Goal: Task Accomplishment & Management: Manage account settings

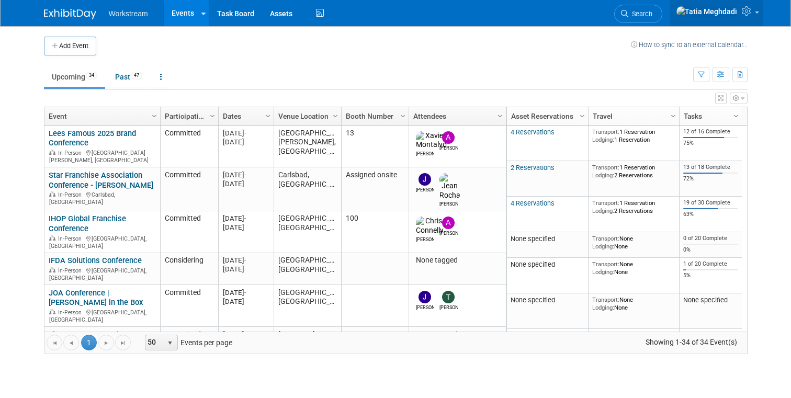
click at [747, 16] on icon at bounding box center [748, 10] width 12 height 9
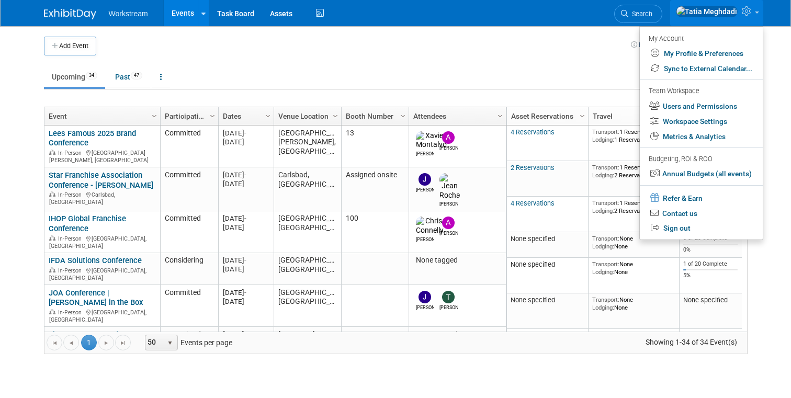
click at [24, 140] on body "Workstream Events Add Event Bulk Upload Events Shareable Event Boards Recently …" at bounding box center [395, 199] width 791 height 398
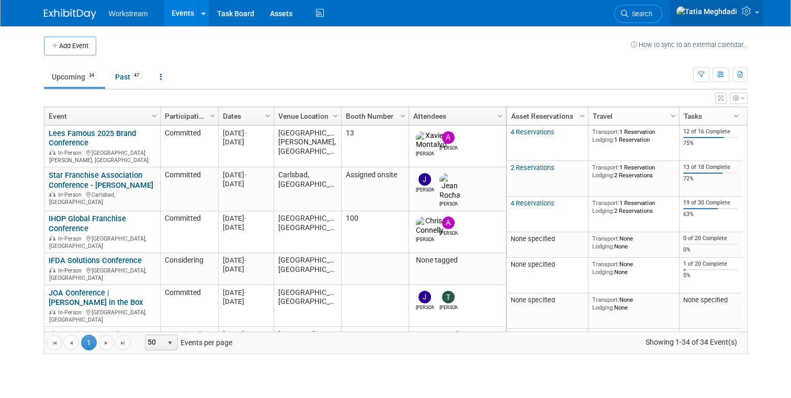
click at [756, 14] on span at bounding box center [757, 13] width 4 height 2
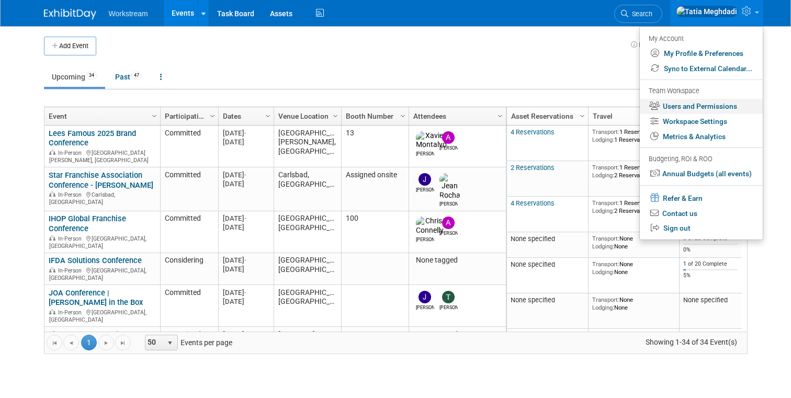
click at [701, 99] on link "Users and Permissions" at bounding box center [701, 106] width 123 height 15
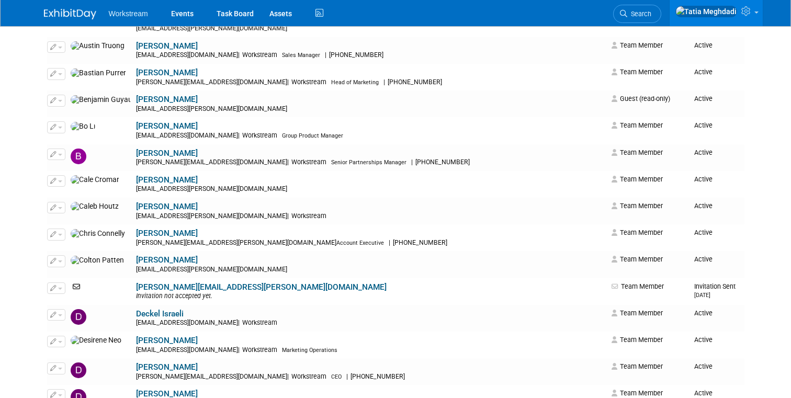
scroll to position [232, 0]
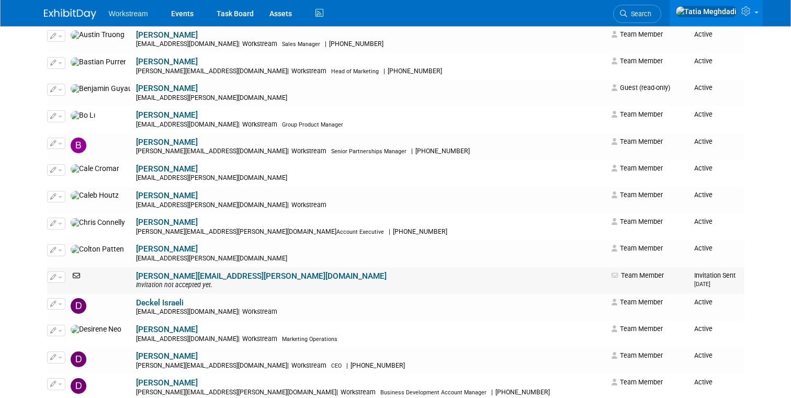
click at [61, 277] on span "button" at bounding box center [60, 278] width 4 height 2
click at [67, 289] on link "Edit" at bounding box center [89, 294] width 83 height 15
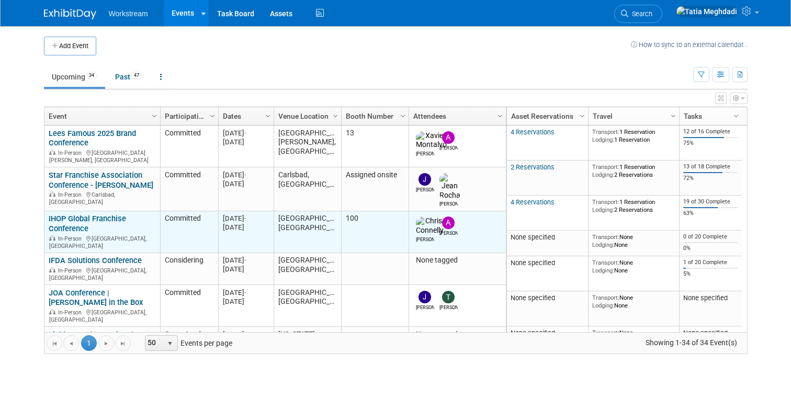
click at [73, 214] on link "IHOP Global Franchise Conference" at bounding box center [87, 223] width 77 height 19
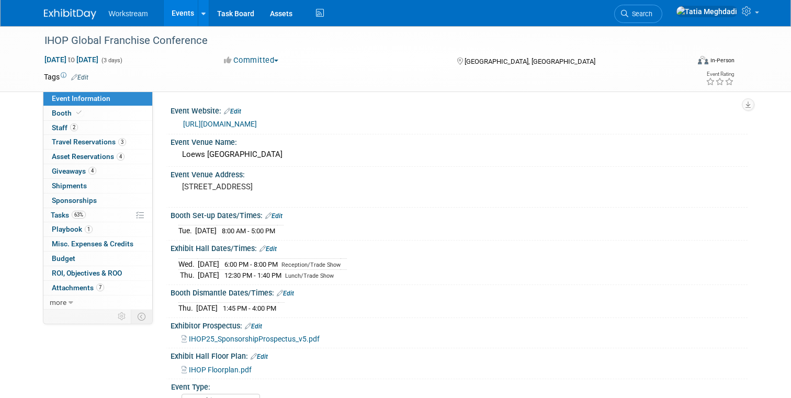
select select "Franchise"
select select "Restaurant"
select select "No"
select select "[PERSON_NAME]"
click at [79, 145] on span "Travel Reservations 3" at bounding box center [89, 142] width 74 height 8
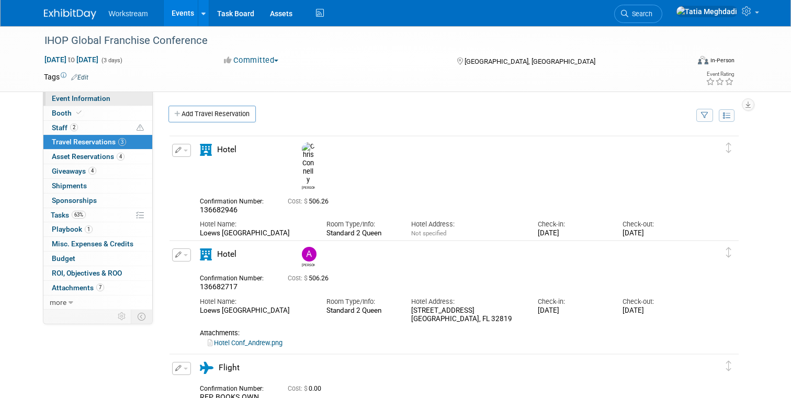
click at [82, 96] on span "Event Information" at bounding box center [81, 98] width 59 height 8
select select "Franchise"
select select "Restaurant"
select select "No"
select select "Tatia Meghdadi"
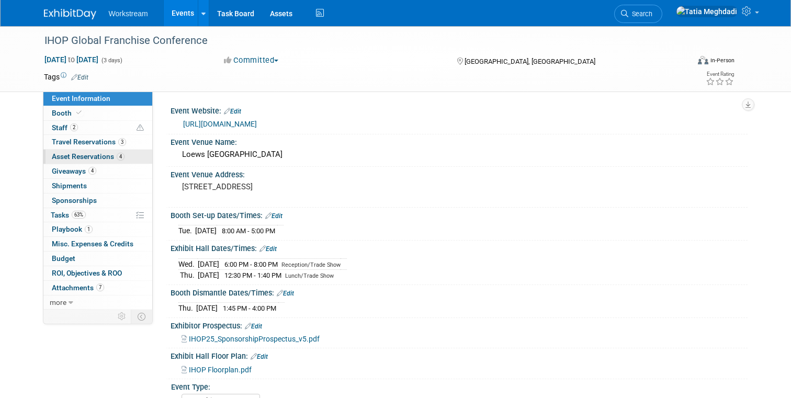
click at [75, 151] on link "4 Asset Reservations 4" at bounding box center [97, 157] width 109 height 14
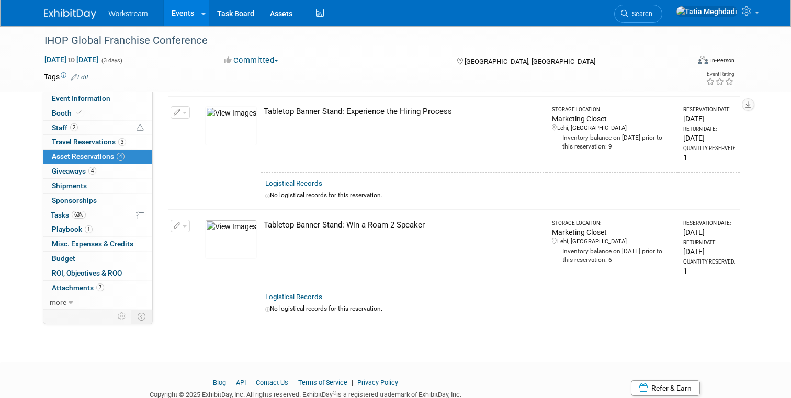
scroll to position [292, 0]
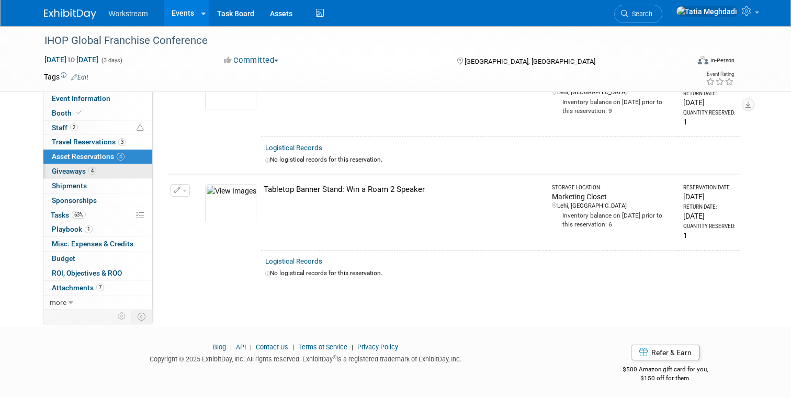
click at [77, 172] on span "Giveaways 4" at bounding box center [74, 171] width 44 height 8
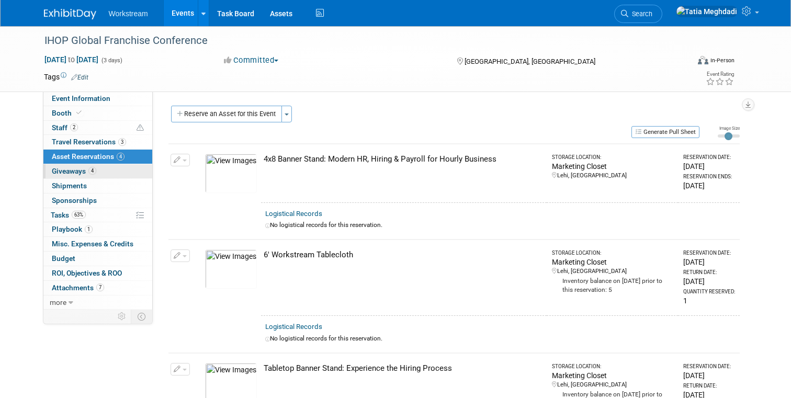
click at [77, 172] on span "Giveaways 4" at bounding box center [74, 171] width 44 height 8
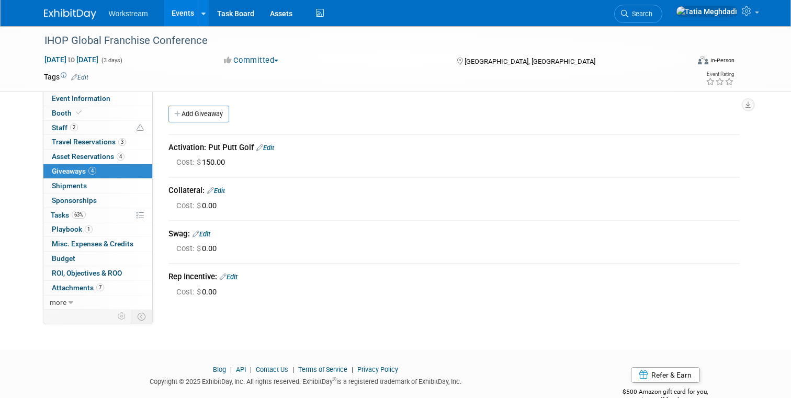
click at [179, 12] on link "Events" at bounding box center [183, 13] width 38 height 26
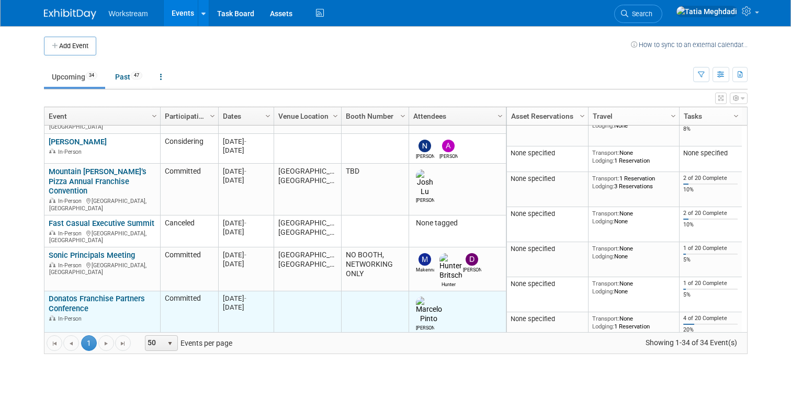
click at [71, 294] on link "Donatos Franchise Partners Conference" at bounding box center [97, 303] width 96 height 19
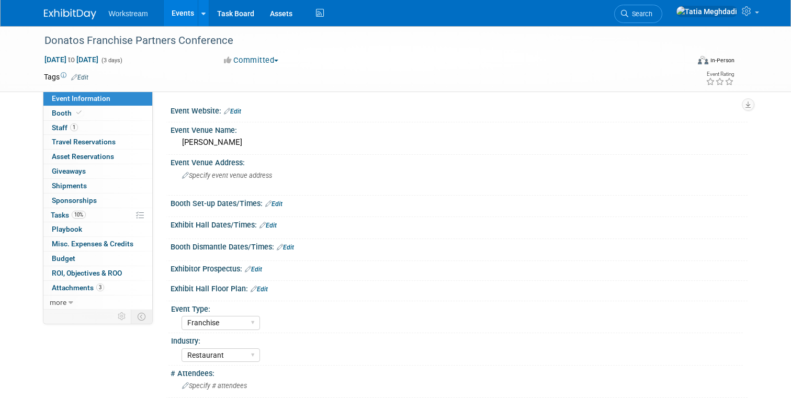
select select "Franchise"
select select "Restaurant"
select select "TBD"
select select "Tatia Meghdadi"
click at [58, 124] on span "Staff 1" at bounding box center [65, 127] width 26 height 8
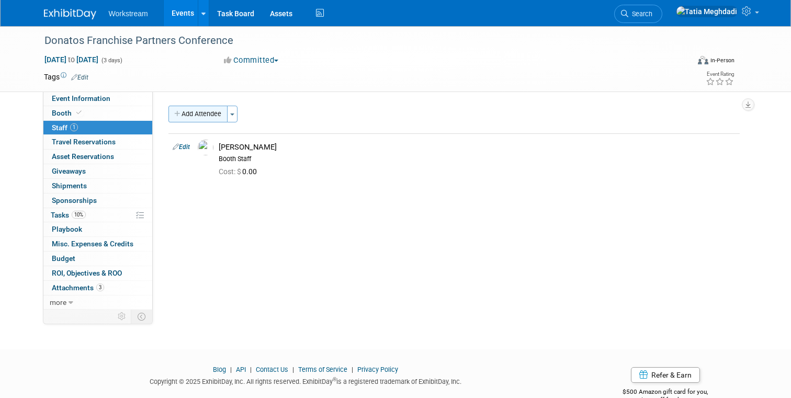
click at [191, 112] on button "Add Attendee" at bounding box center [197, 114] width 59 height 17
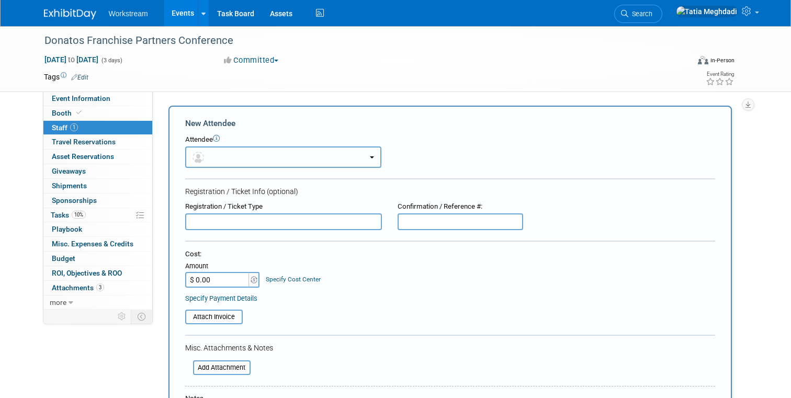
click at [215, 155] on button "button" at bounding box center [283, 156] width 196 height 21
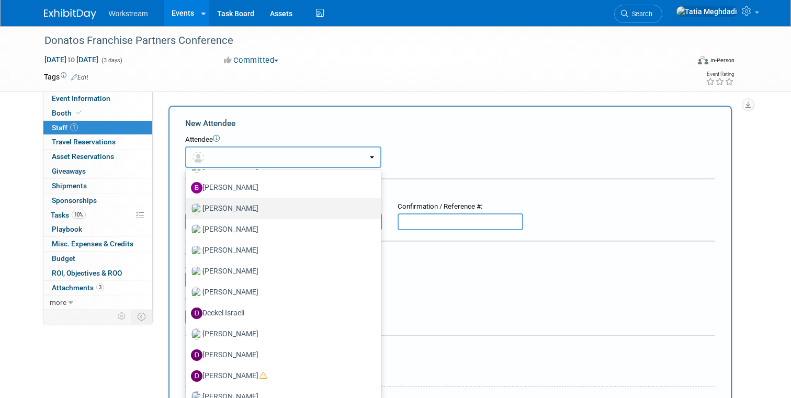
scroll to position [247, 0]
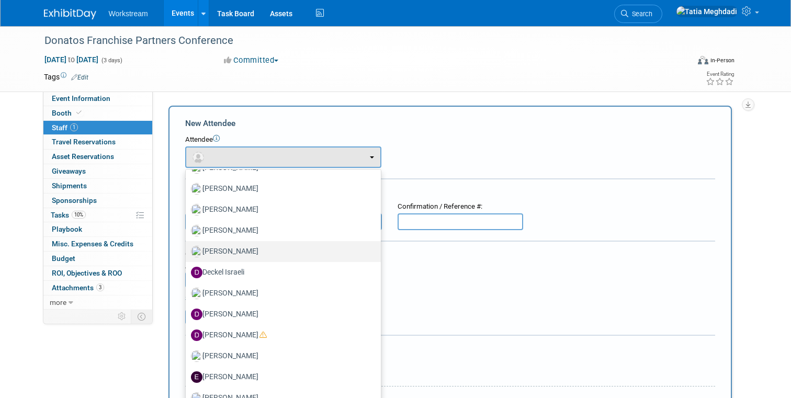
click at [219, 249] on label "Damon Young" at bounding box center [280, 251] width 179 height 17
click at [187, 249] on input "Damon Young" at bounding box center [183, 250] width 7 height 7
select select "71c0c4a4-e464-4d1d-a0f2-33c87be20f03"
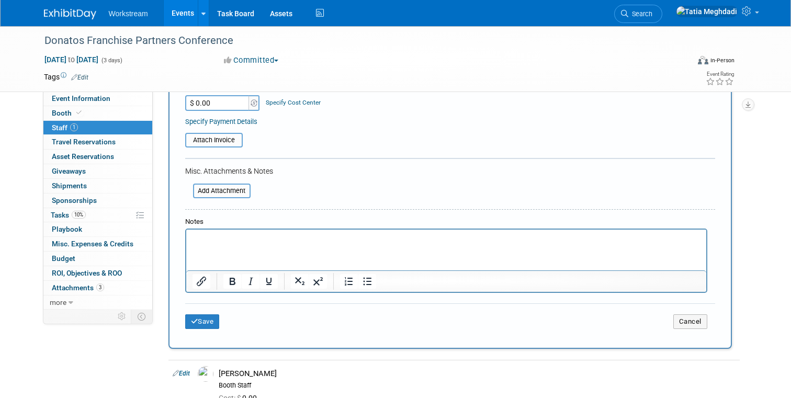
scroll to position [209, 0]
click at [211, 321] on button "Save" at bounding box center [202, 322] width 35 height 15
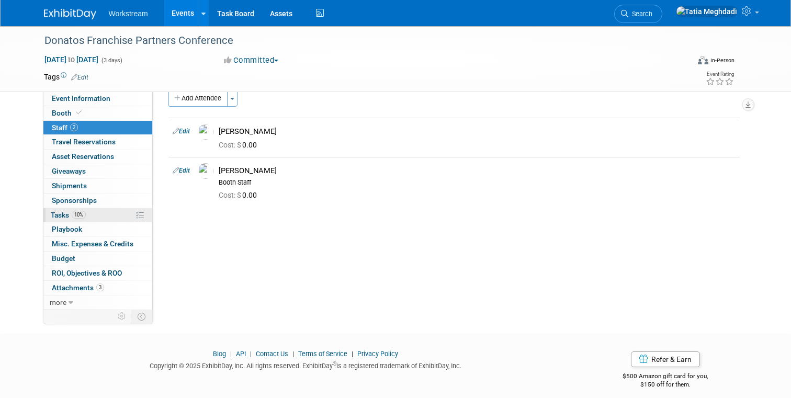
scroll to position [18, 0]
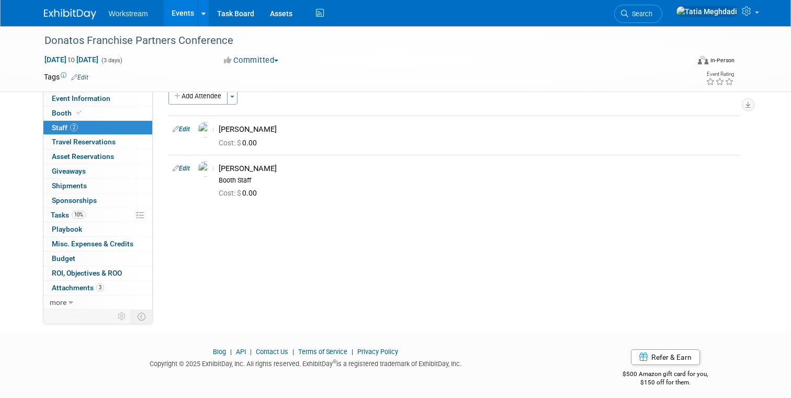
click at [186, 8] on link "Events" at bounding box center [183, 13] width 38 height 26
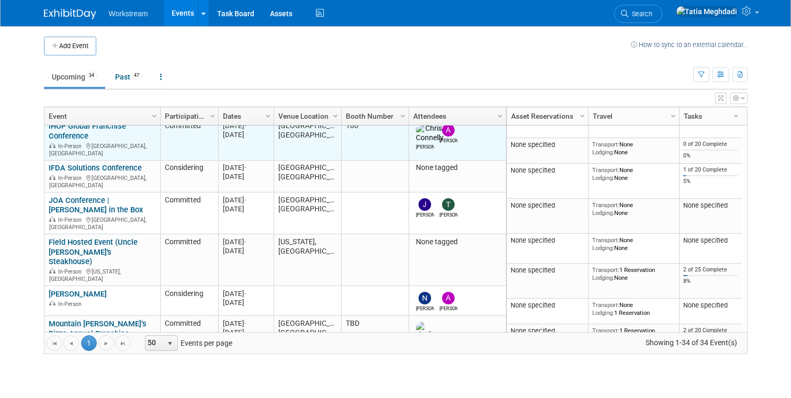
scroll to position [97, 0]
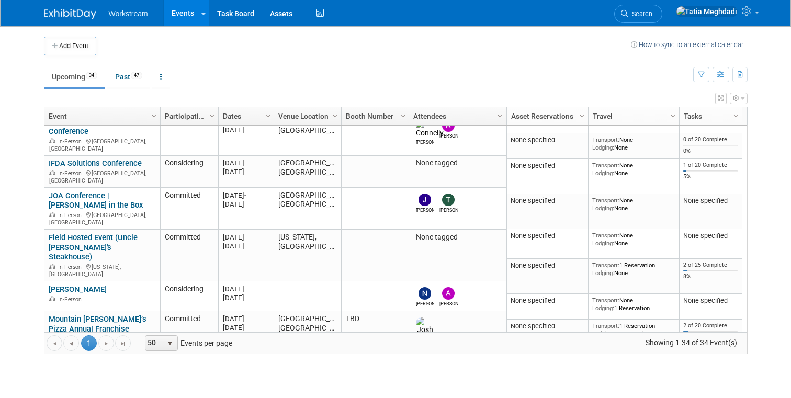
click at [187, 12] on link "Events" at bounding box center [183, 13] width 38 height 26
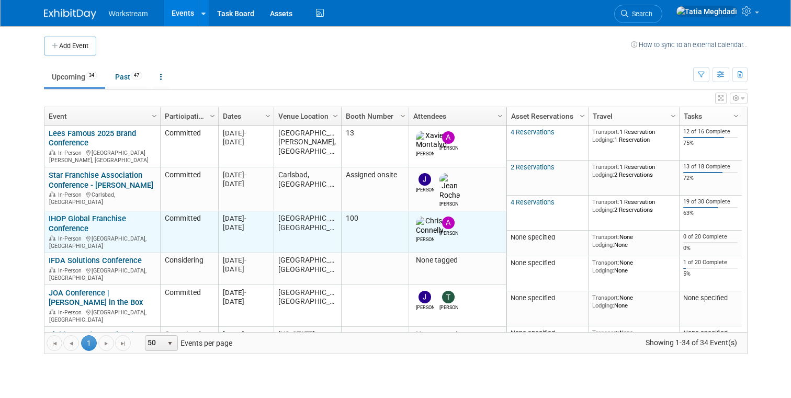
click at [72, 214] on link "IHOP Global Franchise Conference" at bounding box center [87, 223] width 77 height 19
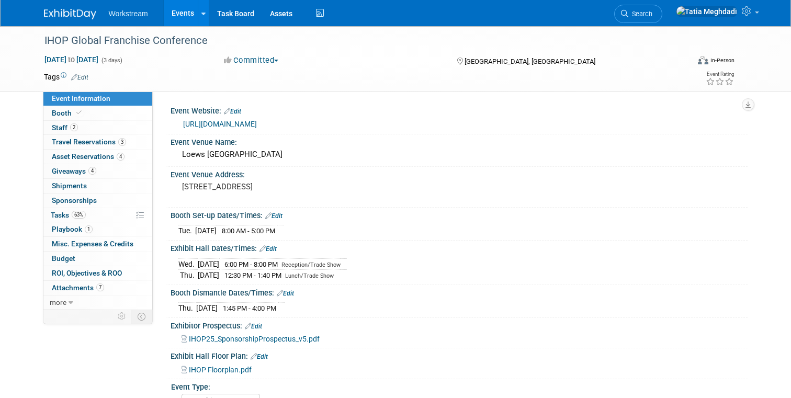
select select "Franchise"
select select "Restaurant"
select select "No"
select select "Tatia Meghdadi"
click at [64, 212] on span "Tasks 63%" at bounding box center [68, 215] width 35 height 8
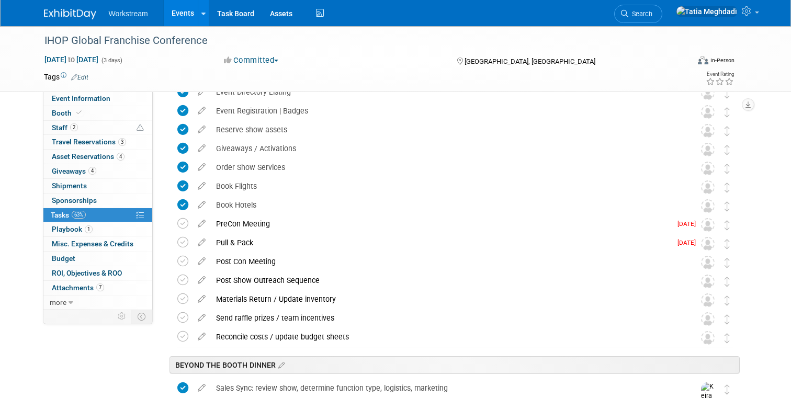
scroll to position [170, 0]
click at [181, 223] on icon at bounding box center [182, 222] width 11 height 11
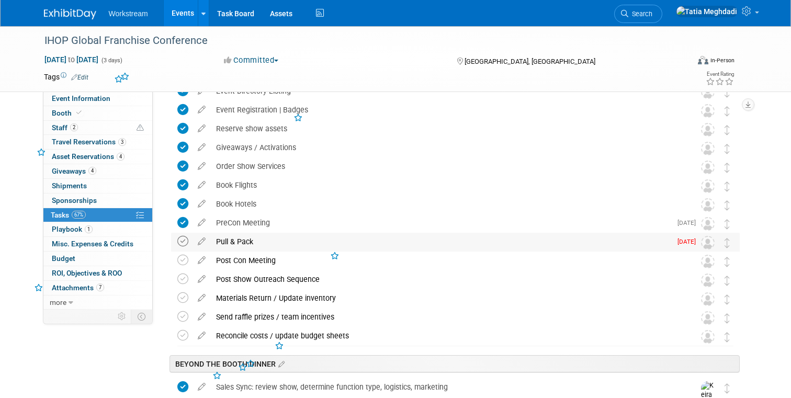
click at [183, 245] on icon at bounding box center [182, 241] width 11 height 11
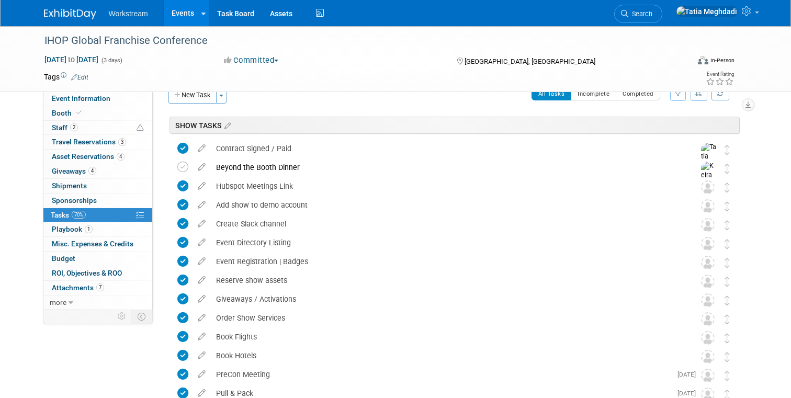
scroll to position [0, 0]
